Goal: Book appointment/travel/reservation

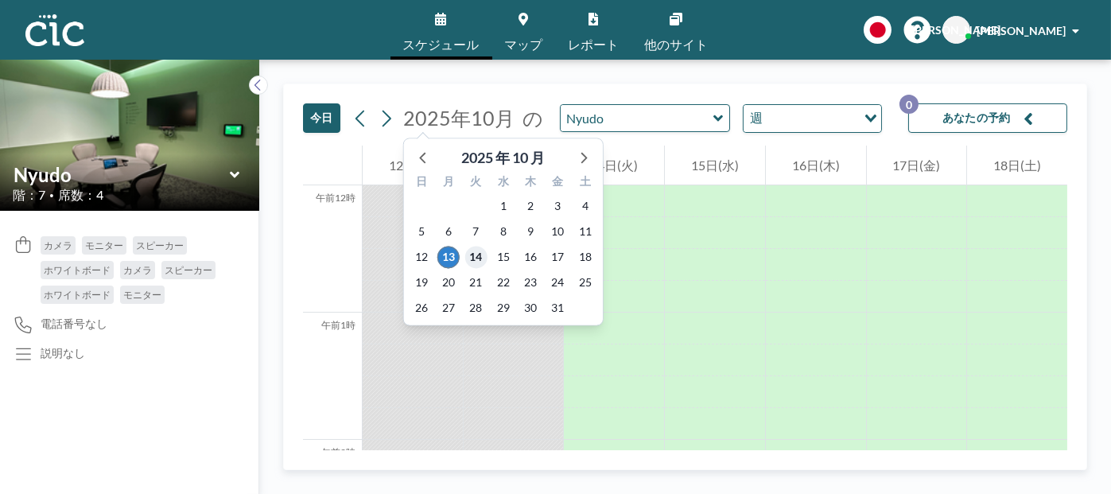
click at [470, 258] on font "14" at bounding box center [476, 257] width 13 height 14
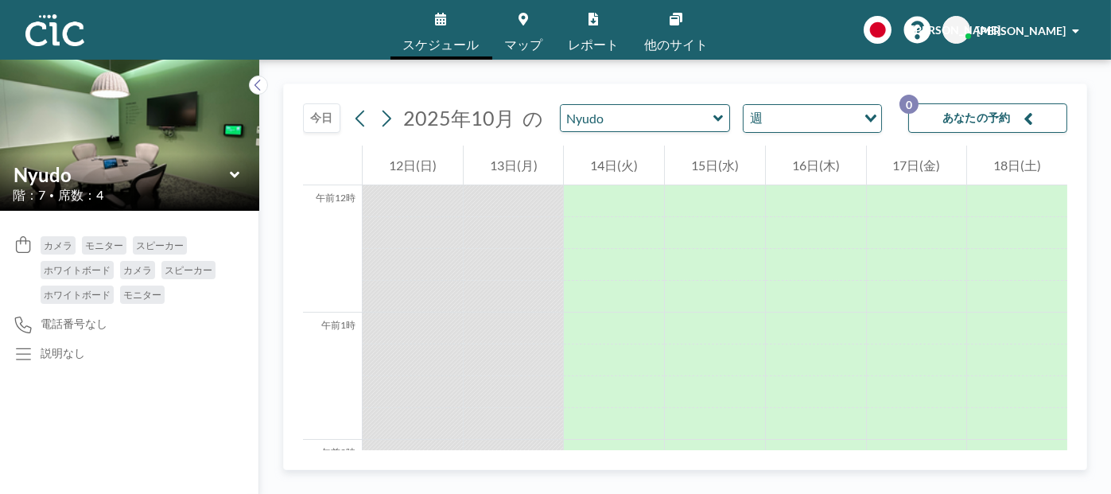
click at [714, 120] on icon at bounding box center [719, 119] width 10 height 16
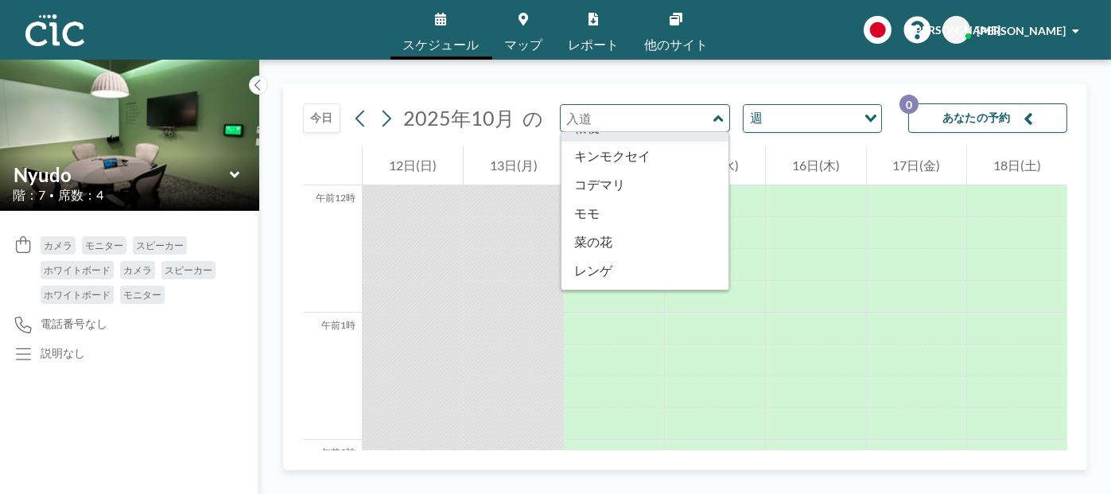
scroll to position [557, 0]
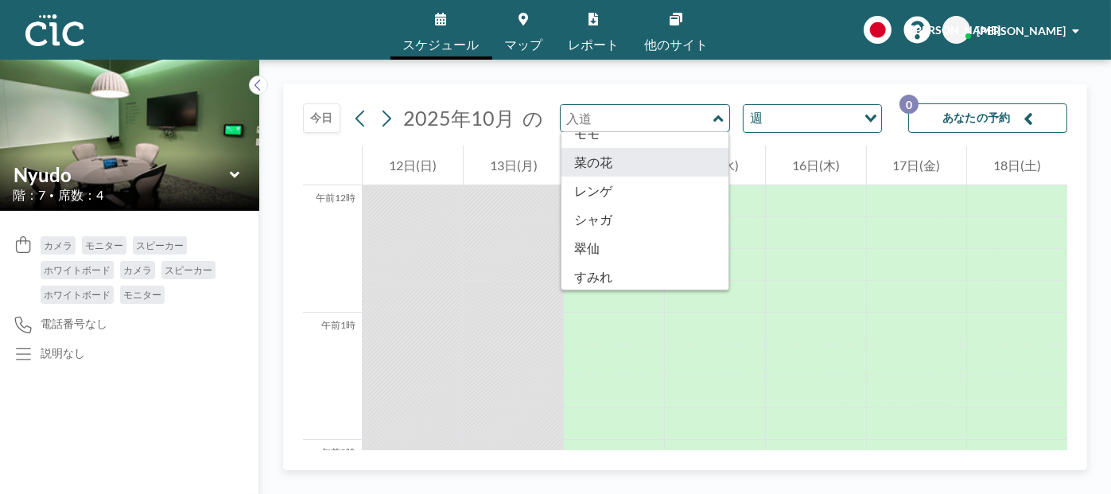
type input "Nanohana"
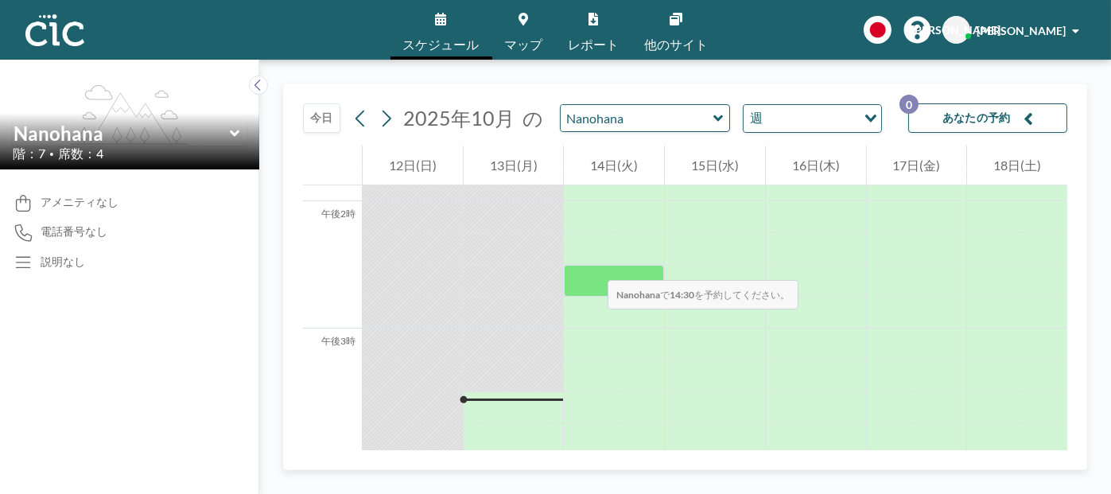
scroll to position [1764, 0]
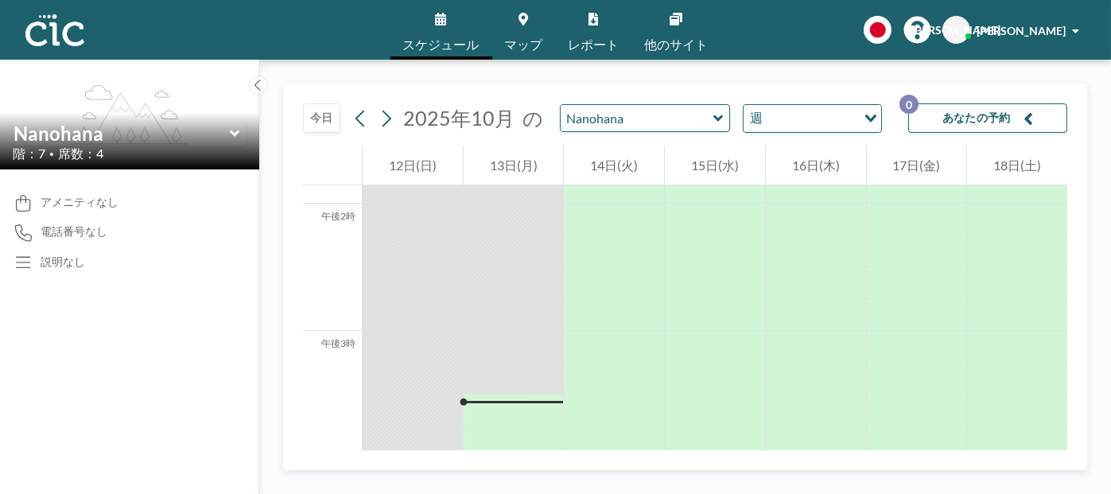
click at [714, 118] on icon at bounding box center [719, 118] width 10 height 6
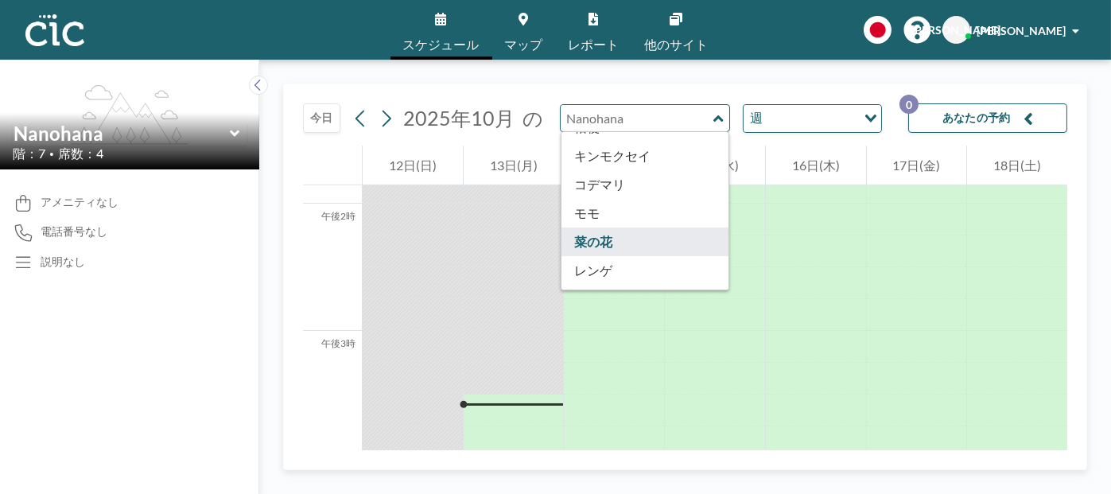
scroll to position [557, 0]
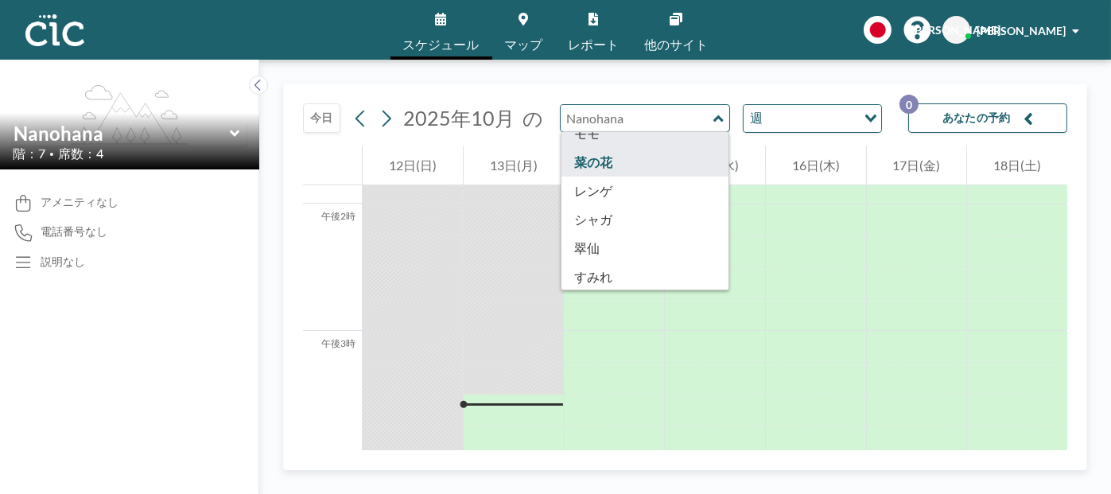
type input "Momo"
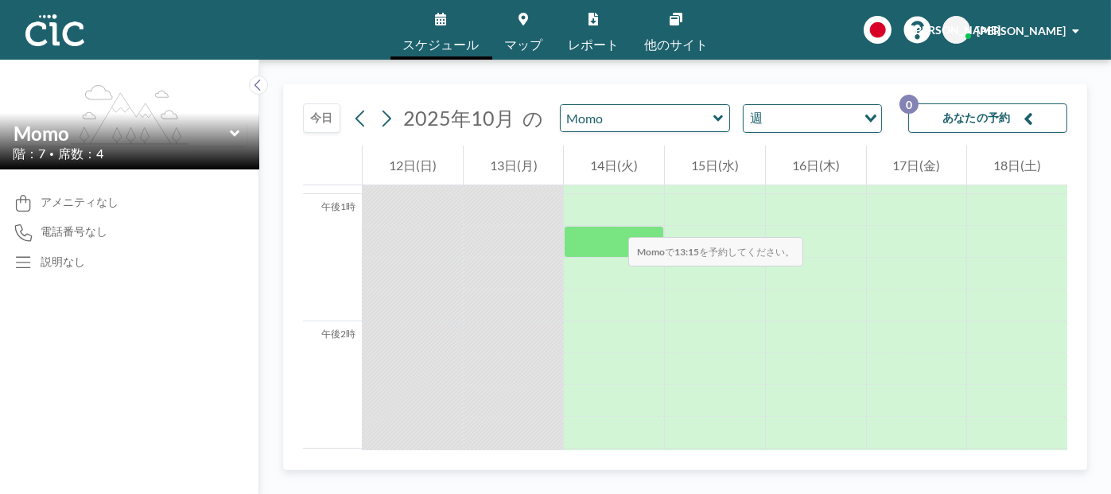
scroll to position [1671, 0]
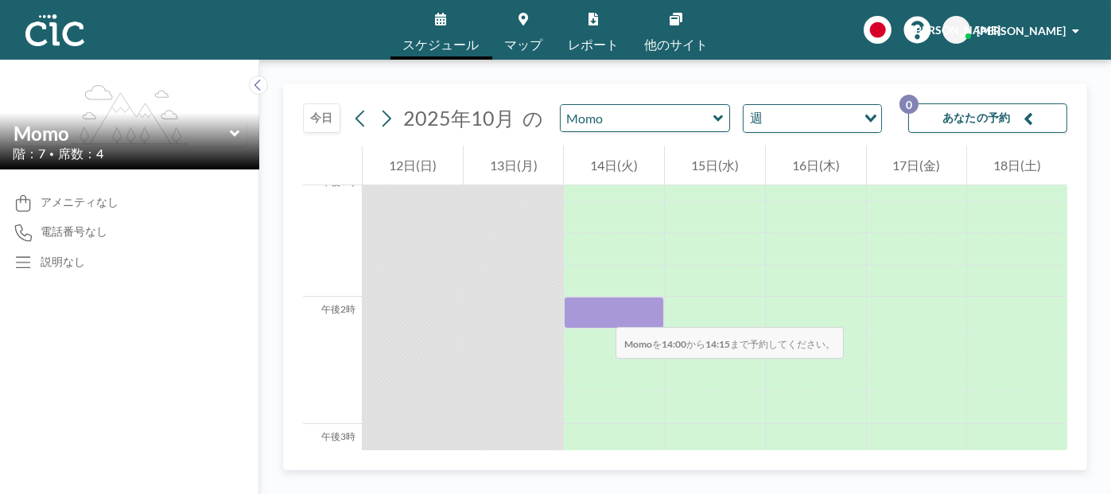
click at [600, 311] on div at bounding box center [614, 313] width 100 height 32
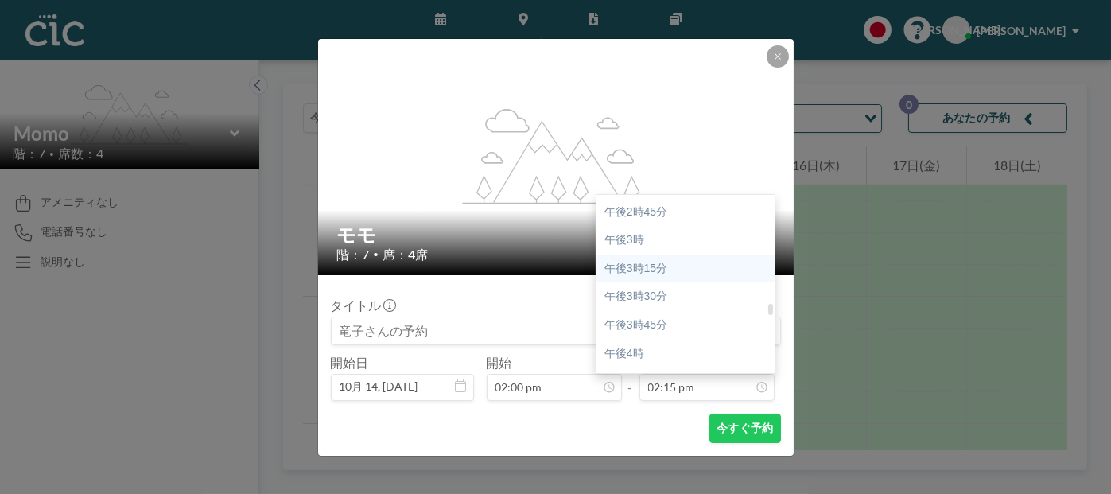
scroll to position [1694, 0]
click at [672, 328] on div "午後4時" at bounding box center [690, 327] width 186 height 29
type input "04:00 pm"
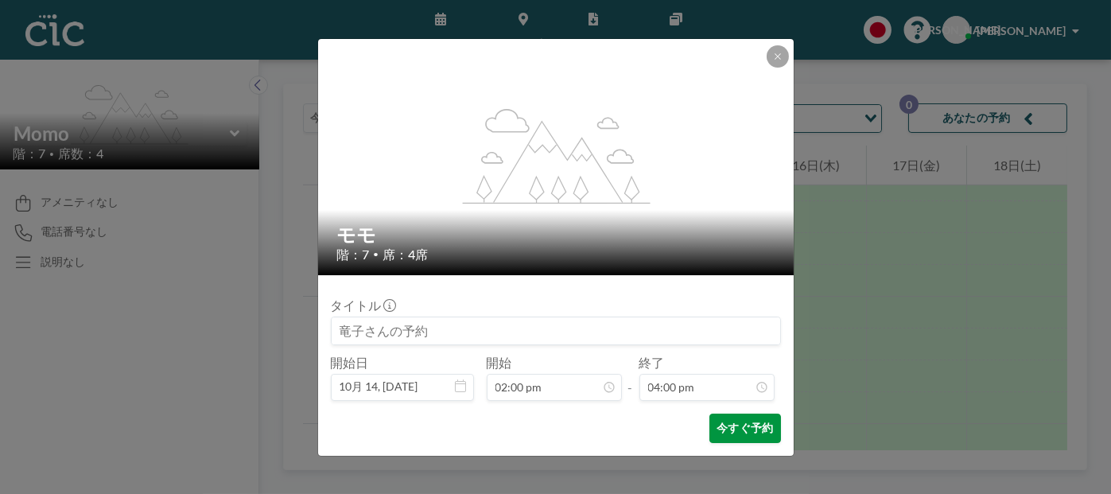
click at [746, 430] on font "今すぐ予約" at bounding box center [745, 428] width 56 height 14
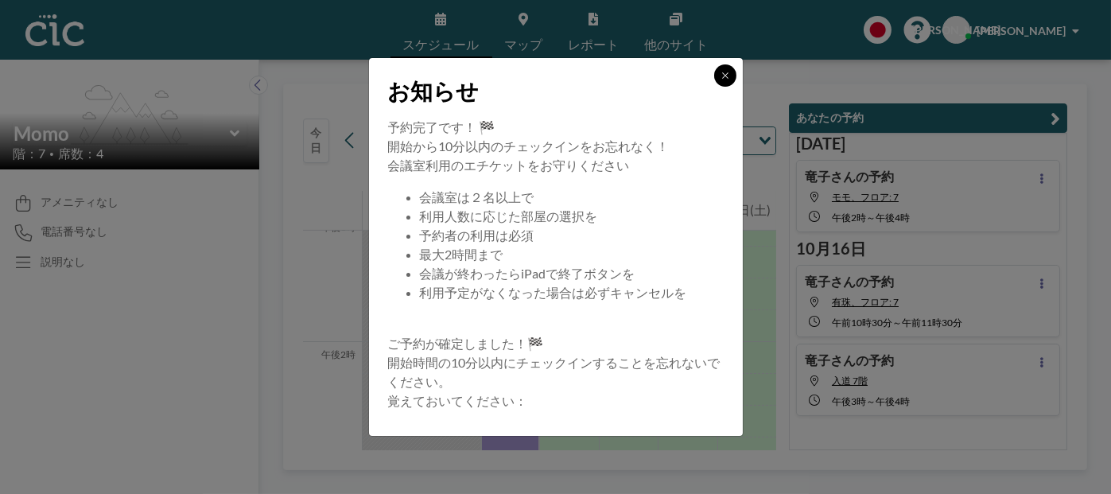
click at [725, 76] on icon at bounding box center [726, 76] width 10 height 10
